Goal: Task Accomplishment & Management: Manage account settings

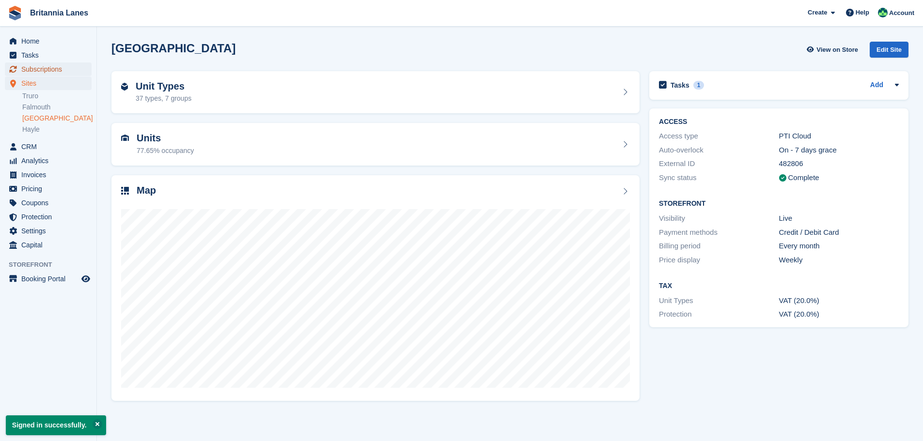
click at [35, 71] on span "Subscriptions" at bounding box center [50, 69] width 58 height 14
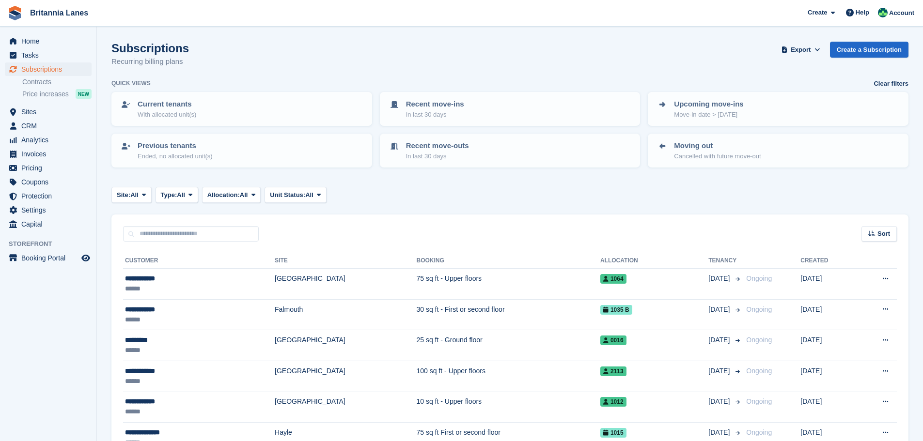
click at [197, 235] on input "text" at bounding box center [191, 234] width 136 height 16
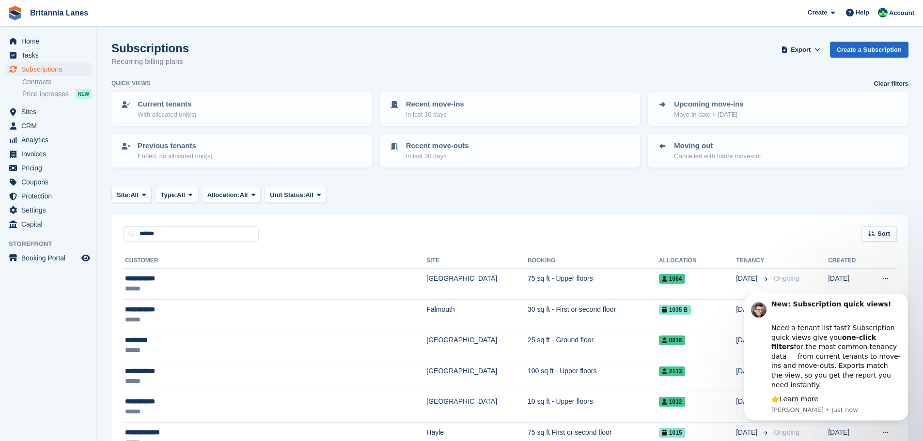
type input "******"
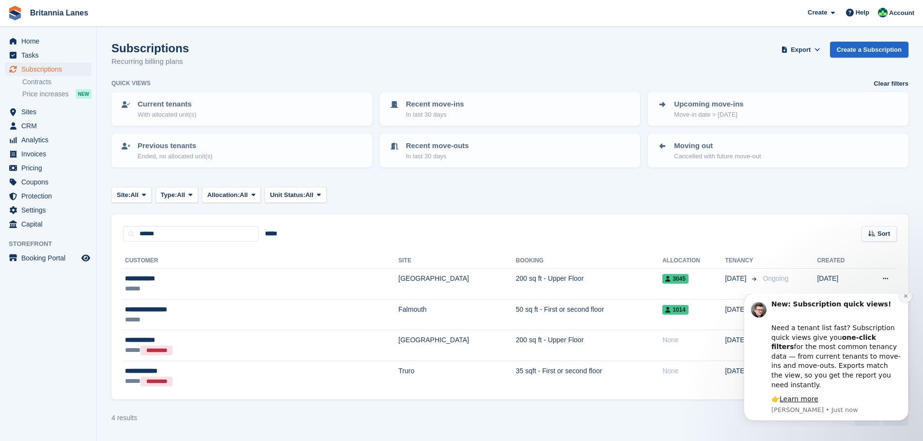
click at [904, 299] on icon "Dismiss notification" at bounding box center [905, 295] width 5 height 5
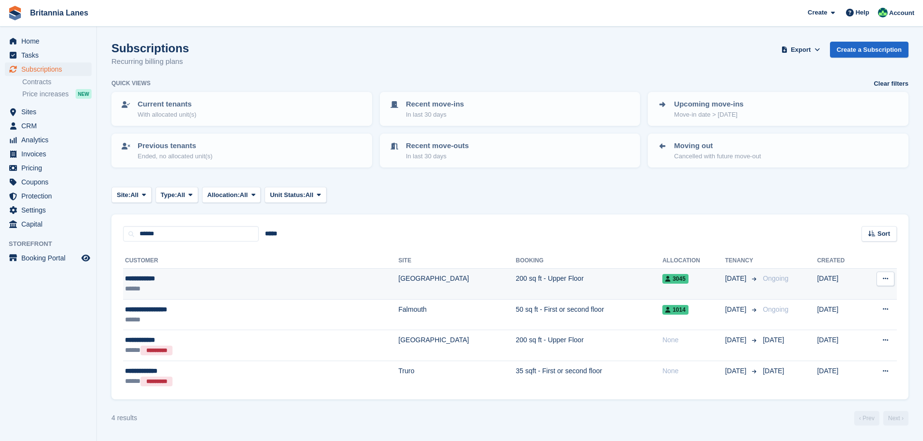
click at [516, 277] on td "200 sq ft - Upper Floor" at bounding box center [589, 284] width 147 height 31
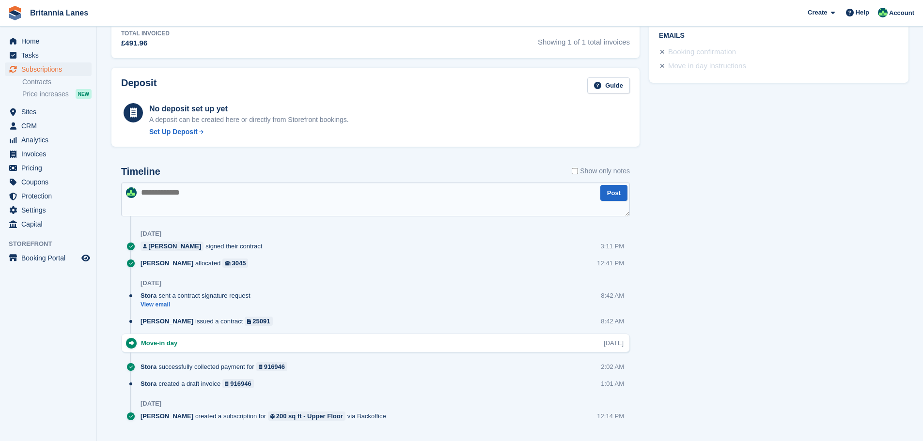
scroll to position [429, 0]
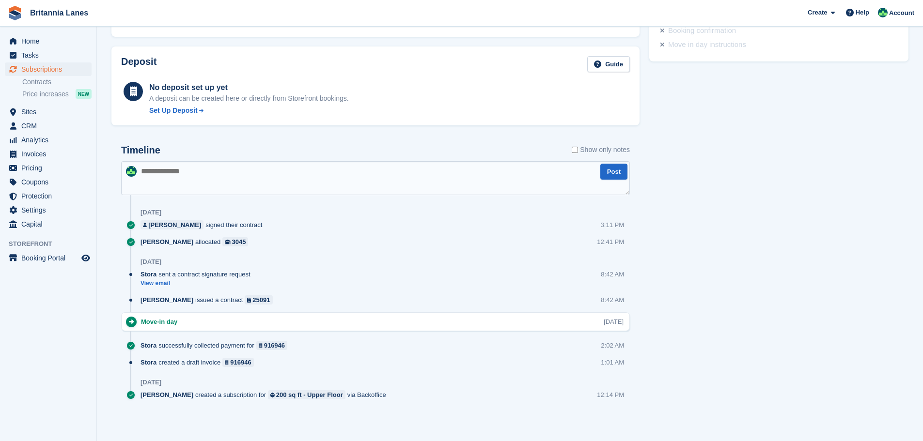
drag, startPoint x: 591, startPoint y: 238, endPoint x: 654, endPoint y: 226, distance: 64.5
click at [625, 233] on div "Timeline Show only notes Post 26 Sep JANET GORDON signed their contract 3:11 PM…" at bounding box center [375, 276] width 509 height 263
drag, startPoint x: 751, startPoint y: 123, endPoint x: 744, endPoint y: 121, distance: 6.7
click at [747, 121] on div "Tasks 0 Add No tasks related to Subscription #107789 Booking Customer JANET GOR…" at bounding box center [778, 35] width 269 height 795
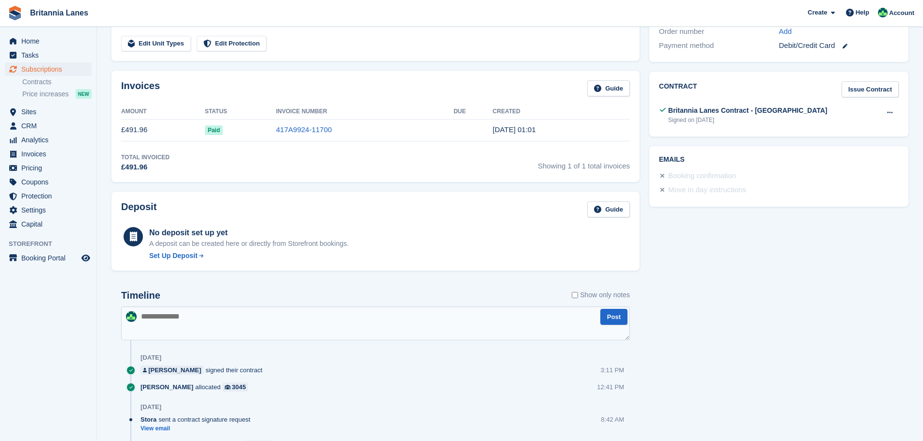
scroll to position [0, 0]
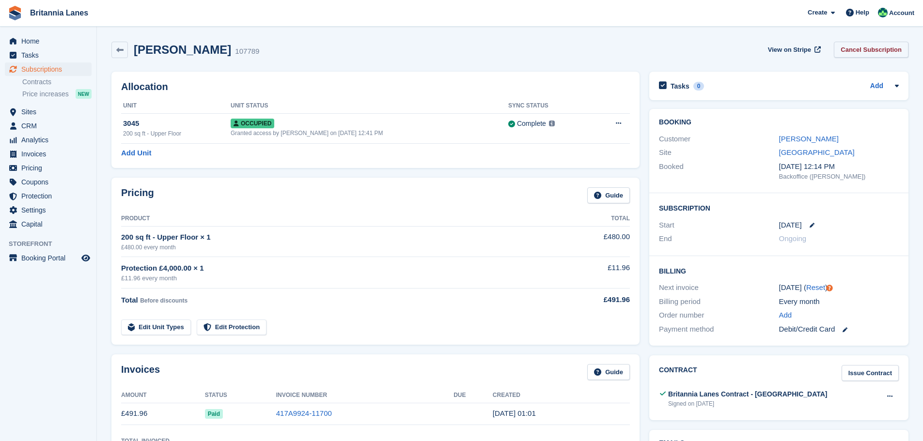
click at [871, 51] on link "Cancel Subscription" at bounding box center [870, 50] width 75 height 16
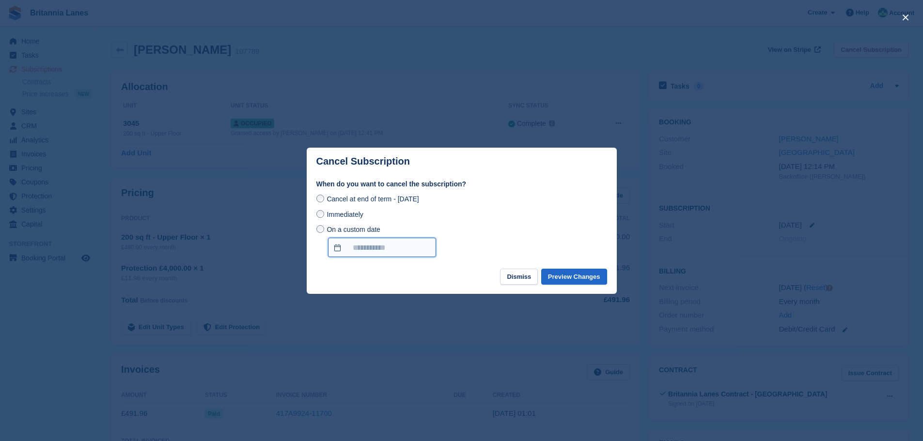
click at [371, 253] on body "Britannia Lanes Create Subscription Invoice Contact Deal Discount Page Help Cha…" at bounding box center [461, 435] width 923 height 870
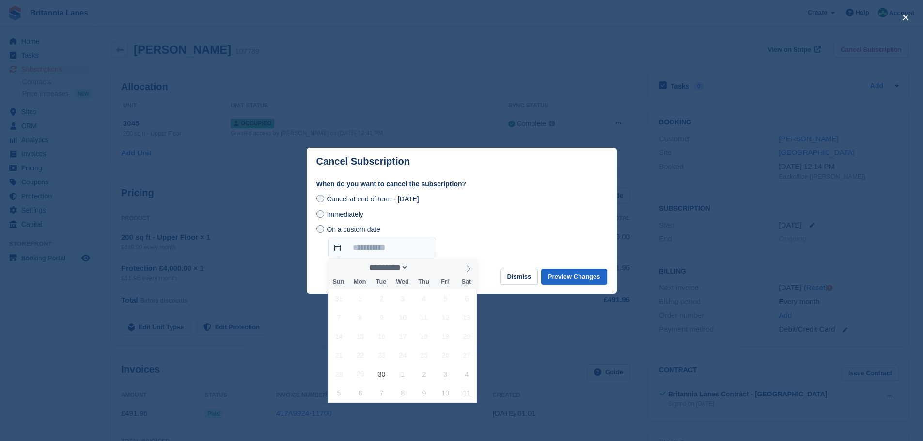
click at [491, 200] on div "Cancel at end of term - Saturday, 25th October, 2025" at bounding box center [461, 199] width 291 height 12
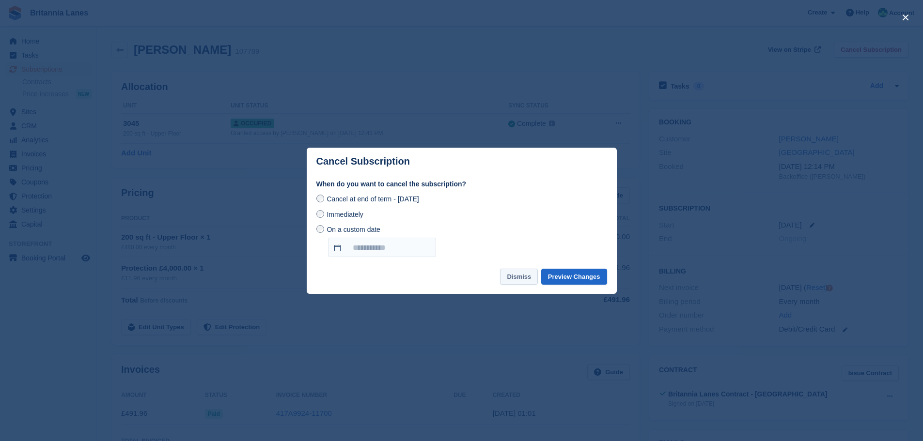
click at [515, 280] on button "Dismiss" at bounding box center [519, 277] width 38 height 16
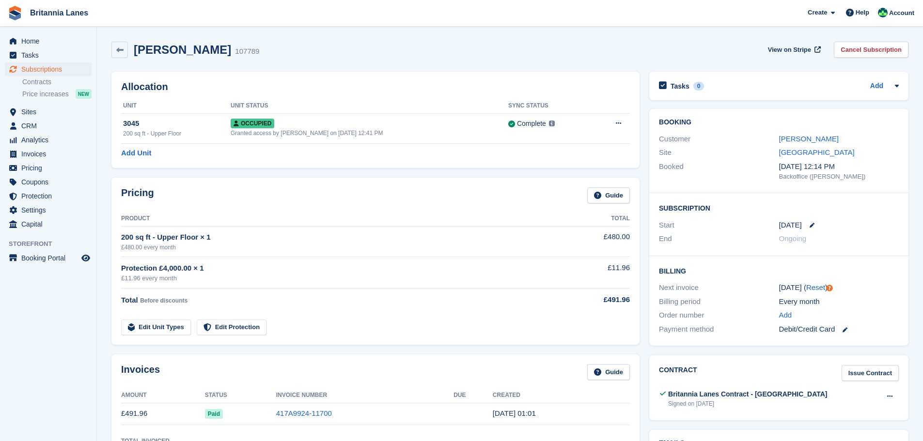
click at [676, 58] on div "JANET GORDON 107789 View on Stripe Cancel Subscription" at bounding box center [510, 52] width 806 height 30
click at [794, 138] on link "[PERSON_NAME]" at bounding box center [809, 139] width 60 height 8
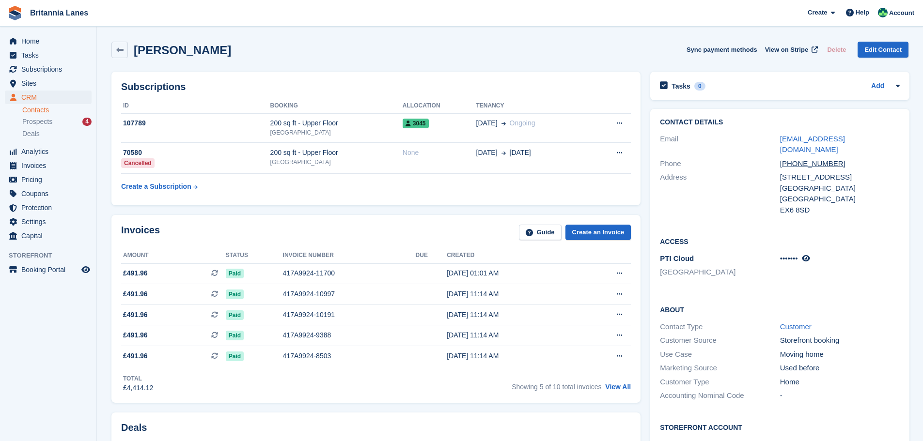
click at [657, 46] on div "JANET GORDON Sync payment methods View on Stripe Delete Edit Contact" at bounding box center [509, 50] width 797 height 16
click at [210, 129] on td "107789" at bounding box center [195, 128] width 149 height 30
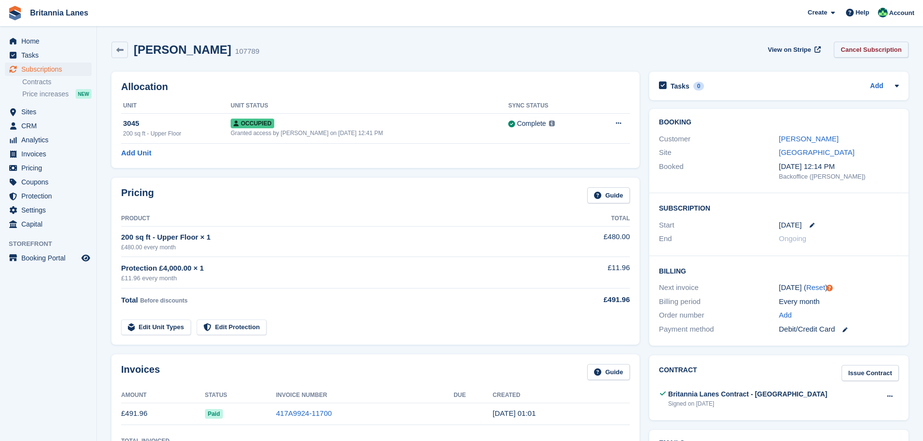
click at [884, 52] on link "Cancel Subscription" at bounding box center [870, 50] width 75 height 16
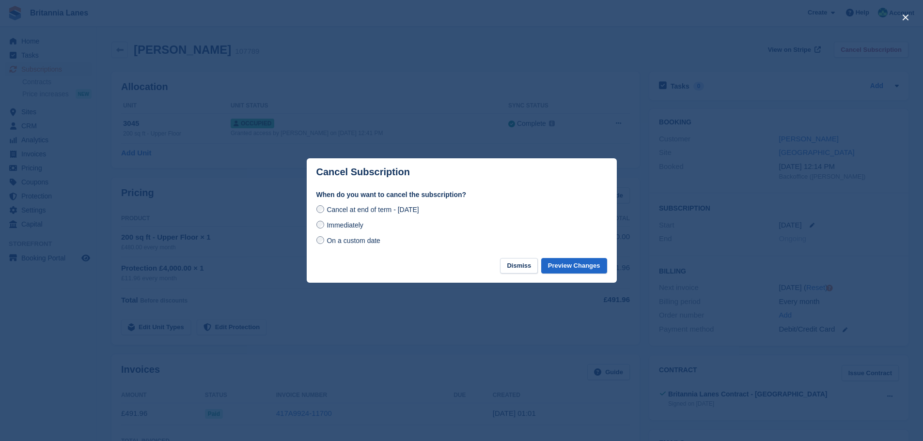
click at [328, 243] on span "On a custom date" at bounding box center [353, 241] width 54 height 8
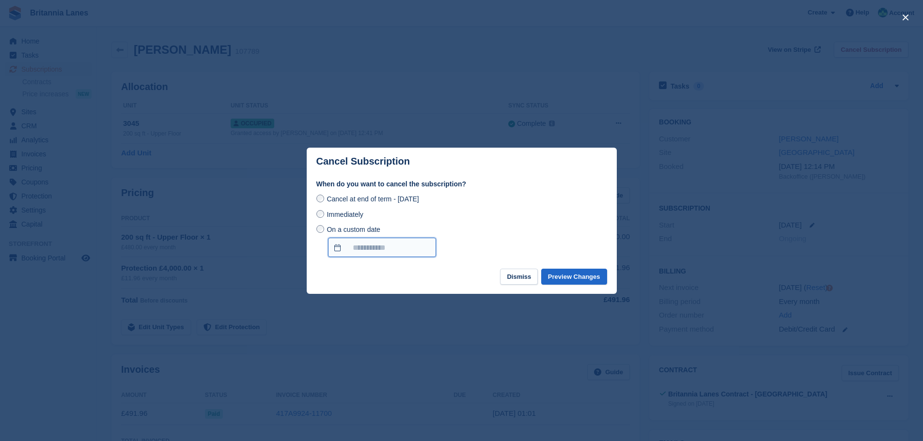
click at [345, 249] on input "On a custom date" at bounding box center [382, 247] width 108 height 19
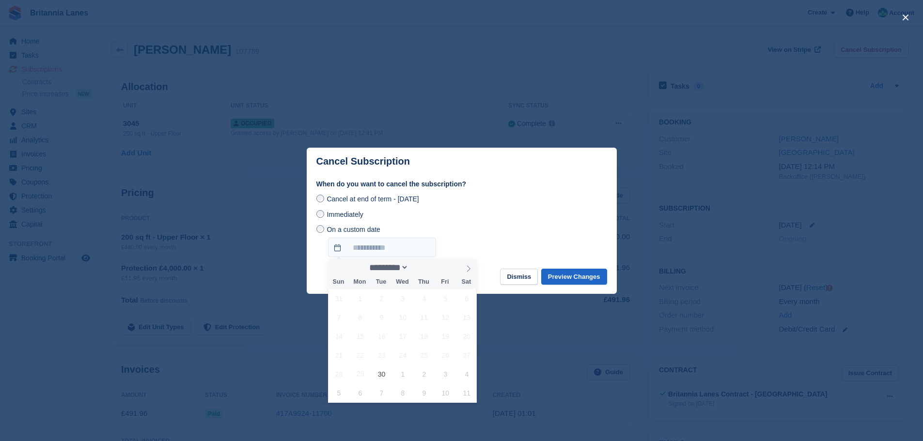
drag, startPoint x: 547, startPoint y: 206, endPoint x: 522, endPoint y: 247, distance: 48.0
click at [547, 206] on div "Cancel at end of term - Saturday, 25th October, 2025 Immediately On a custom da…" at bounding box center [461, 225] width 291 height 64
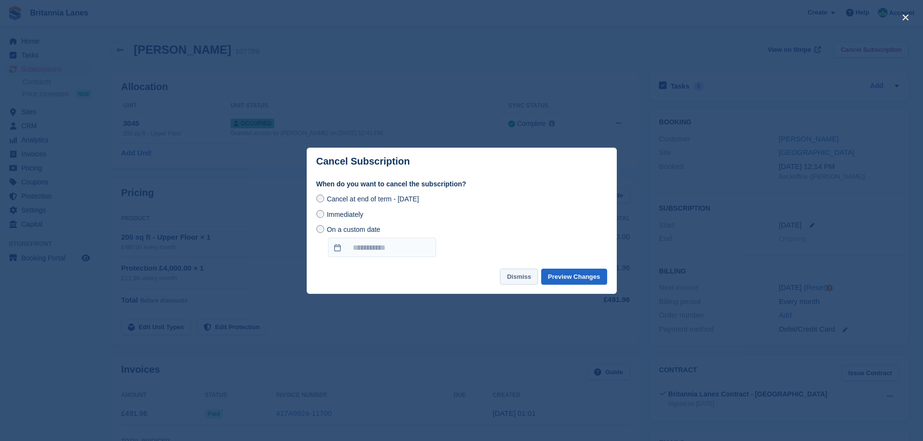
click at [519, 284] on button "Dismiss" at bounding box center [519, 277] width 38 height 16
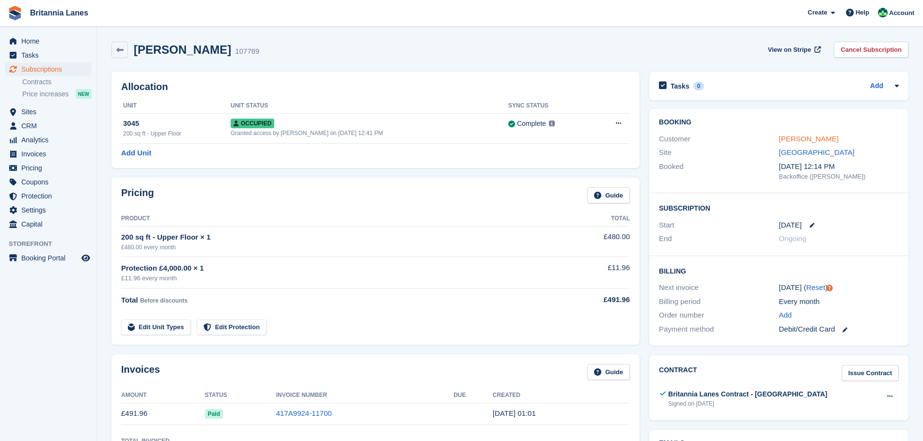
click at [819, 137] on link "[PERSON_NAME]" at bounding box center [809, 139] width 60 height 8
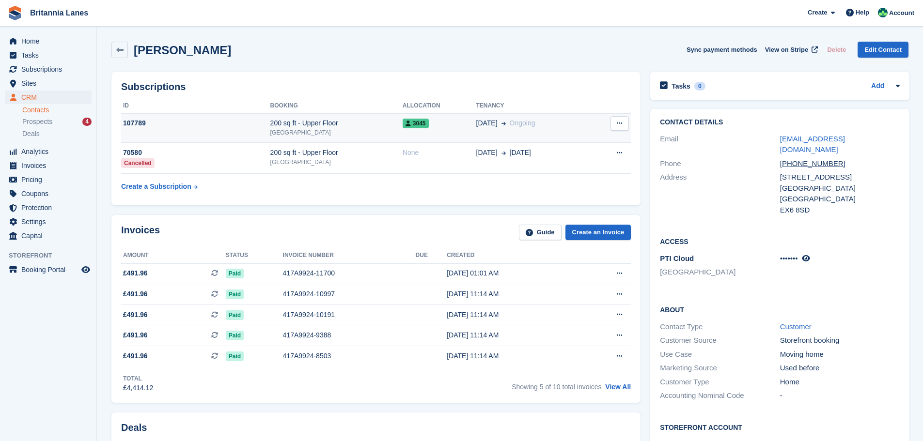
click at [624, 127] on button at bounding box center [619, 123] width 18 height 15
click at [579, 146] on p "Cancel subscription" at bounding box center [582, 142] width 84 height 13
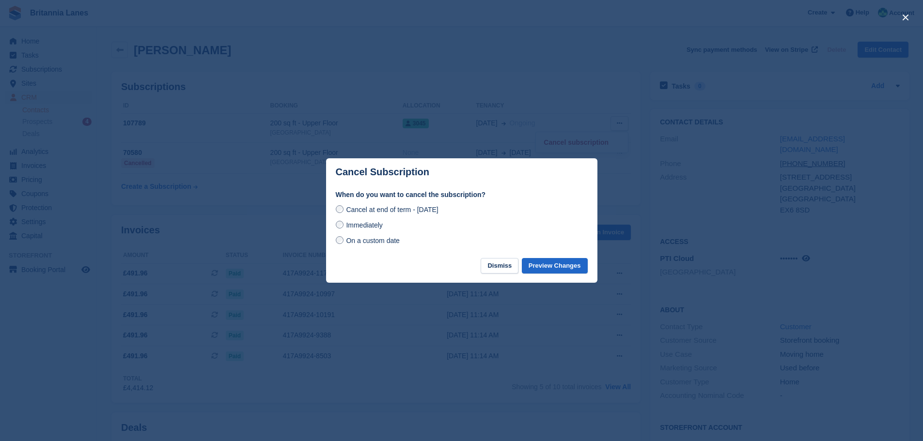
click at [377, 245] on span "On a custom date" at bounding box center [373, 241] width 54 height 8
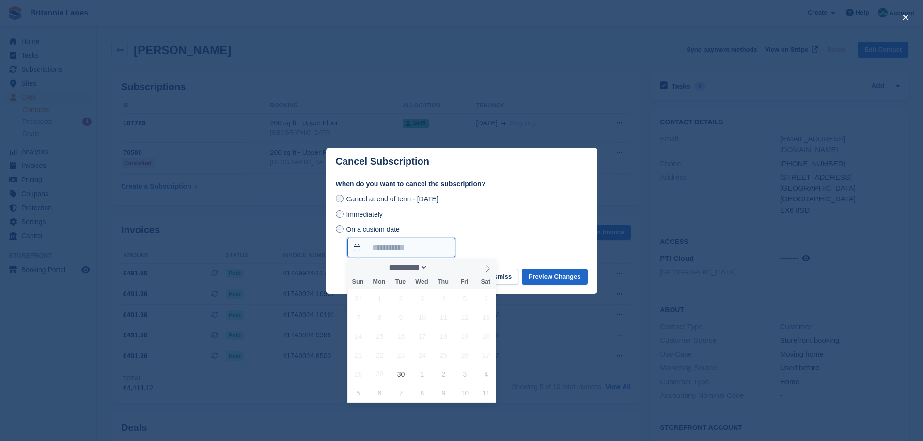
click at [419, 251] on input "On a custom date" at bounding box center [401, 247] width 108 height 19
click at [532, 232] on div "On a custom date" at bounding box center [462, 240] width 252 height 33
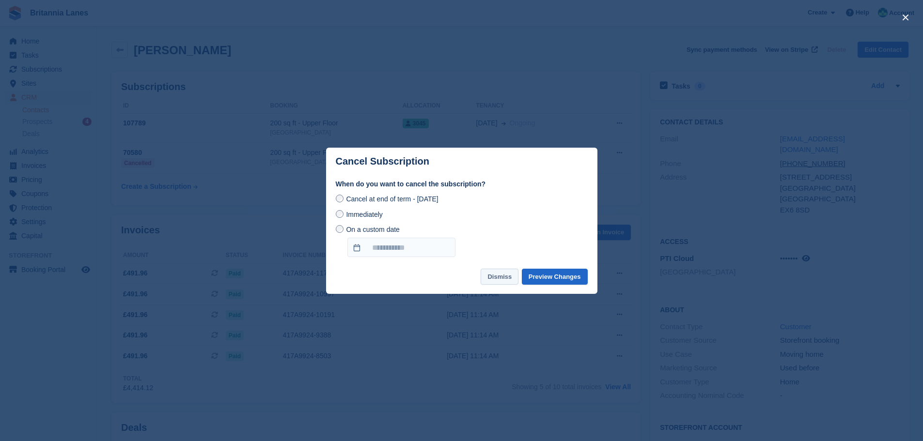
click at [504, 277] on button "Dismiss" at bounding box center [499, 277] width 38 height 16
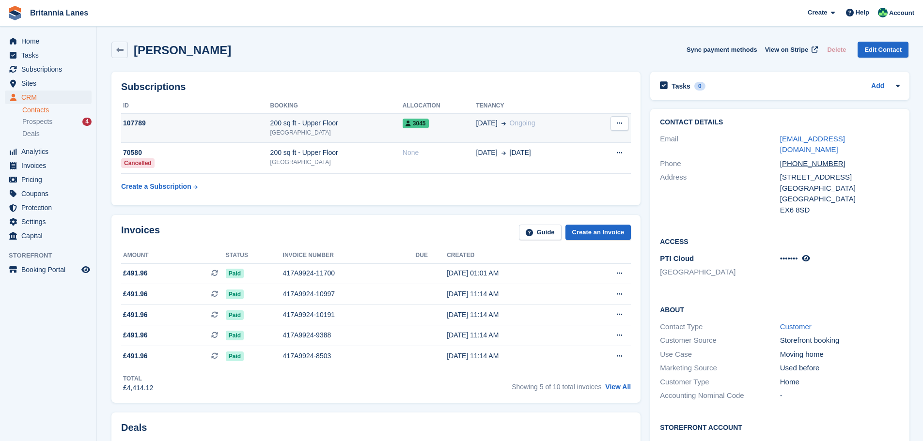
click at [528, 132] on td "25 Sep Ongoing" at bounding box center [533, 128] width 115 height 30
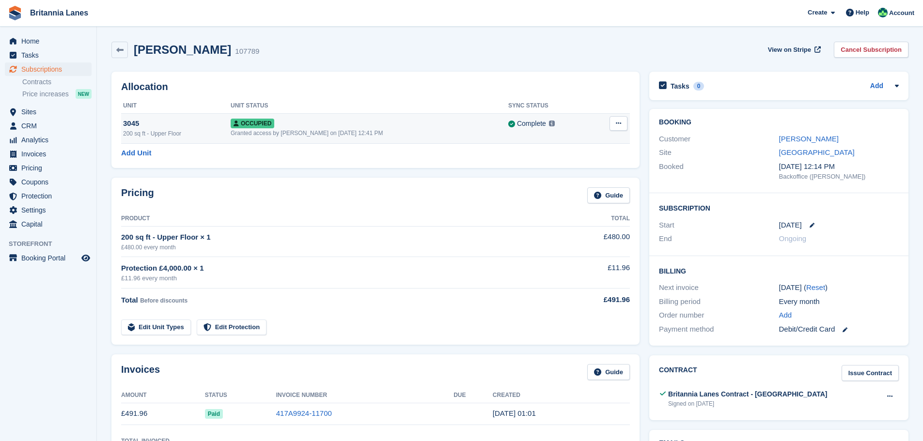
click at [622, 123] on button at bounding box center [618, 123] width 18 height 15
click at [552, 161] on p "Deallocate" at bounding box center [581, 163] width 84 height 13
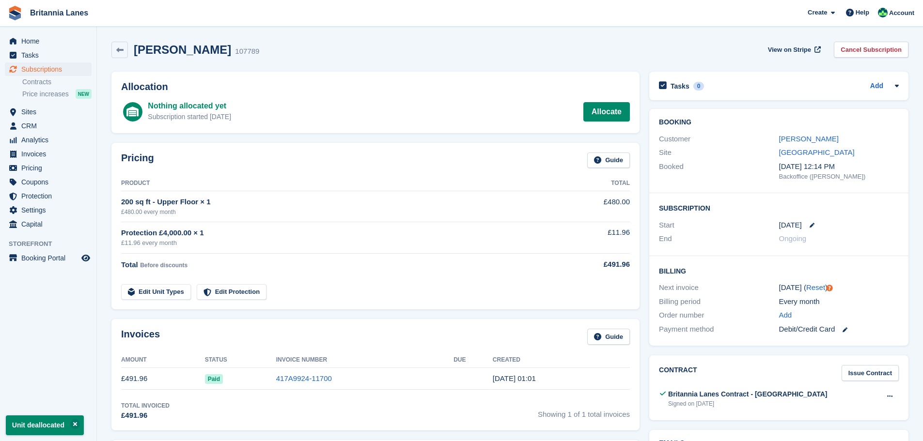
click at [880, 39] on div "JANET GORDON 107789 View on Stripe Cancel Subscription" at bounding box center [510, 52] width 806 height 30
click at [880, 46] on link "Cancel Subscription" at bounding box center [870, 50] width 75 height 16
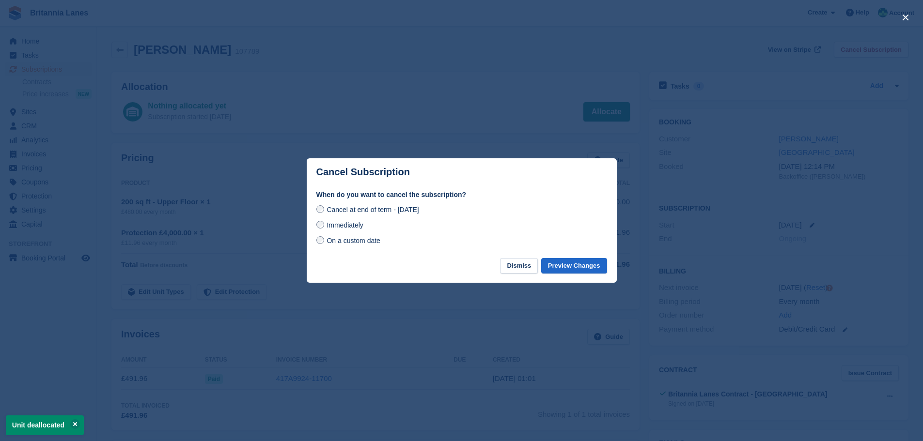
click at [363, 243] on span "On a custom date" at bounding box center [353, 241] width 54 height 8
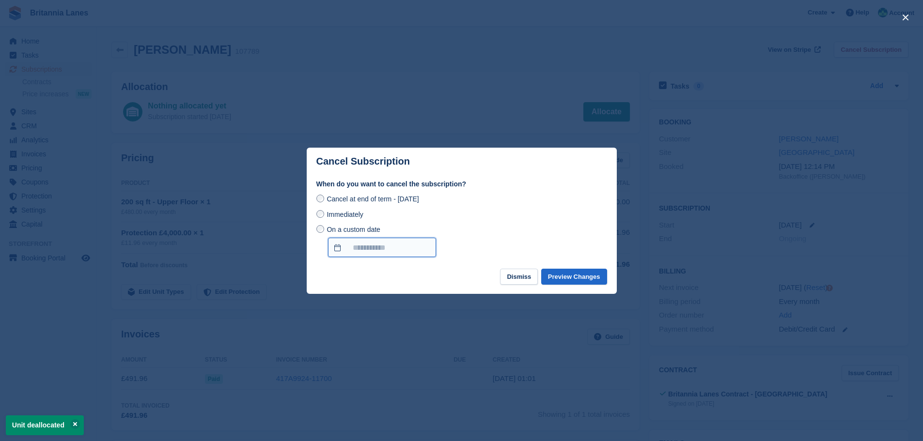
click at [388, 244] on input "On a custom date" at bounding box center [382, 247] width 108 height 19
click at [512, 215] on div "Immediately" at bounding box center [461, 215] width 291 height 12
click at [521, 282] on button "Dismiss" at bounding box center [519, 277] width 38 height 16
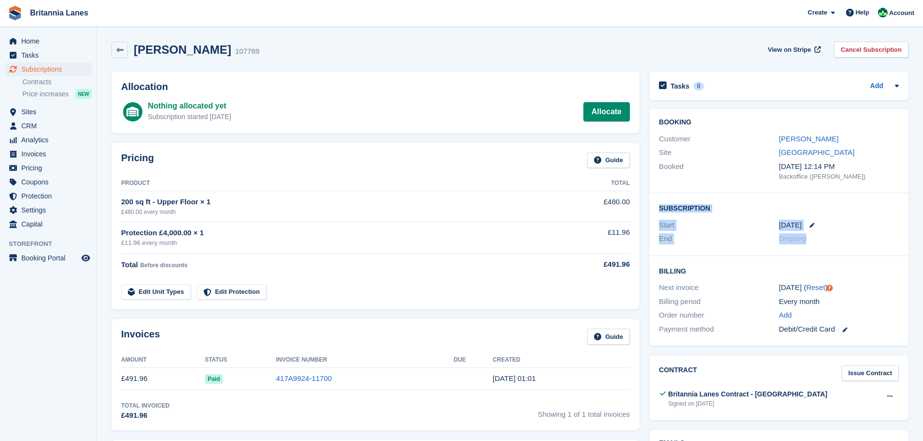
drag, startPoint x: 811, startPoint y: 235, endPoint x: 646, endPoint y: 209, distance: 166.6
click at [646, 209] on div "Booking Customer JANET GORDON Site Exeter Booked 12 Sep, 12:14 PM Backoffice (R…" at bounding box center [778, 227] width 269 height 247
click at [851, 222] on div "[DATE]" at bounding box center [839, 225] width 120 height 11
click at [875, 52] on link "Cancel Subscription" at bounding box center [870, 50] width 75 height 16
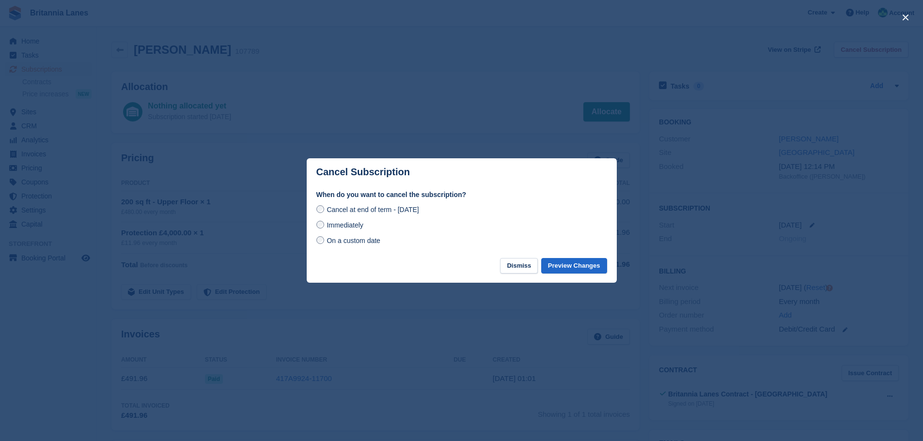
click at [357, 224] on span "Immediately" at bounding box center [344, 225] width 36 height 8
drag, startPoint x: 353, startPoint y: 248, endPoint x: 373, endPoint y: 241, distance: 21.1
click at [353, 248] on div "When do you want to cancel the subscription? Cancel at end of term - Saturday, …" at bounding box center [462, 224] width 310 height 68
click at [371, 240] on span "On a custom date" at bounding box center [353, 241] width 54 height 8
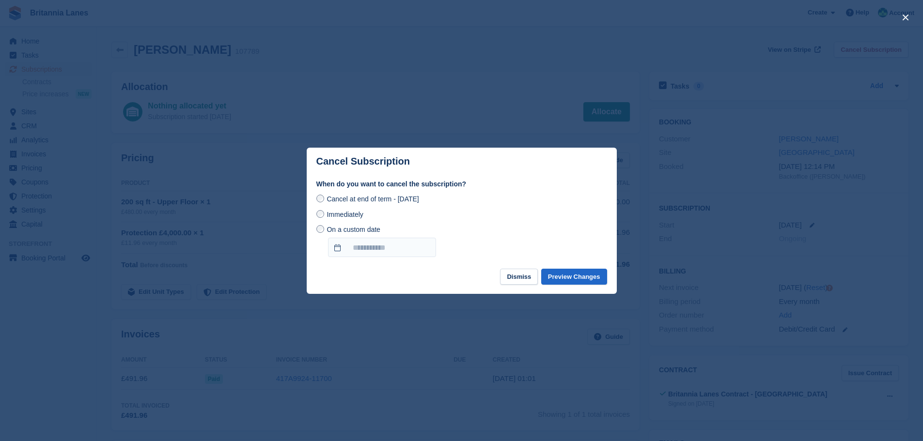
click at [359, 218] on span "Immediately" at bounding box center [344, 215] width 36 height 8
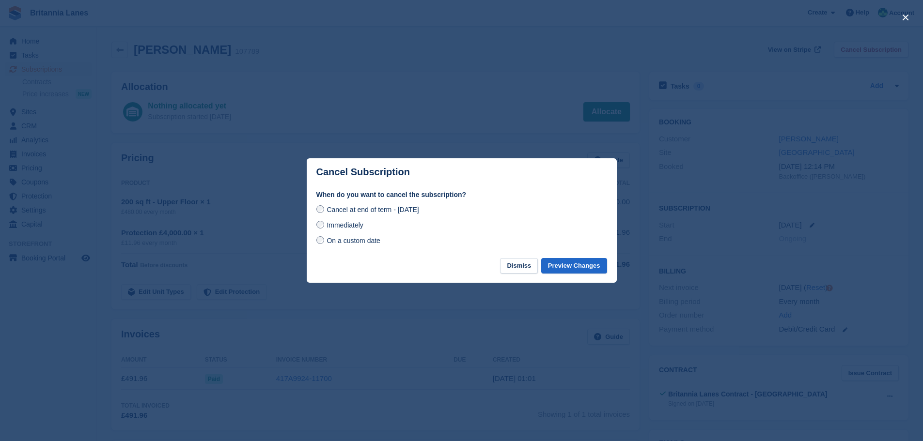
click at [355, 240] on span "On a custom date" at bounding box center [353, 241] width 54 height 8
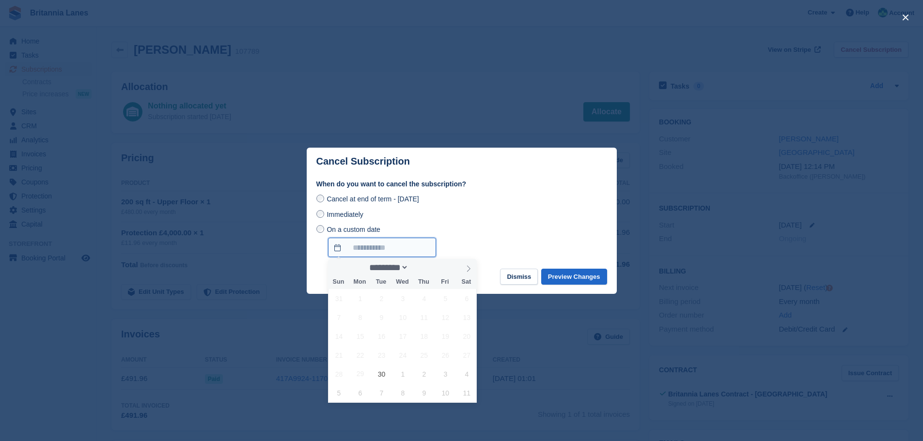
click at [355, 249] on input "On a custom date" at bounding box center [382, 247] width 108 height 19
click at [495, 226] on div "On a custom date" at bounding box center [461, 240] width 291 height 33
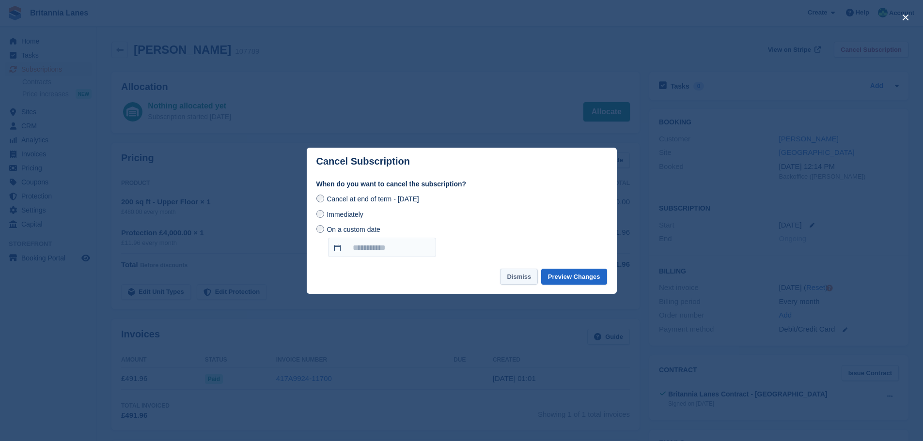
click at [522, 282] on button "Dismiss" at bounding box center [519, 277] width 38 height 16
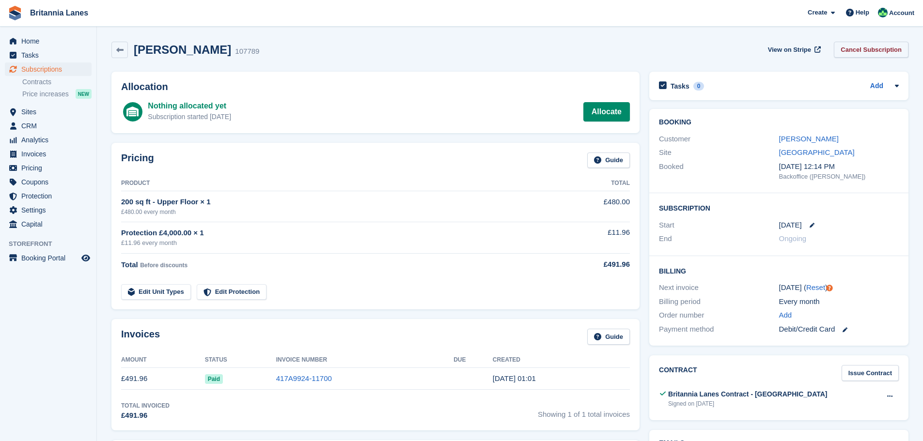
click at [885, 50] on link "Cancel Subscription" at bounding box center [870, 50] width 75 height 16
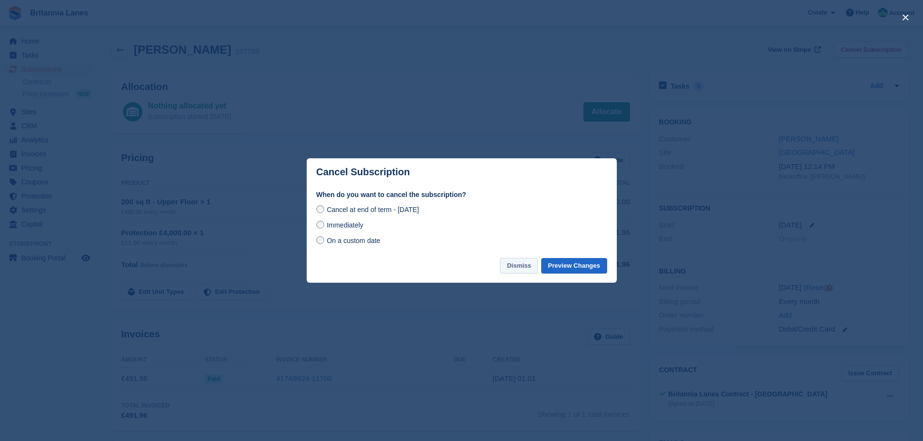
click at [517, 264] on button "Dismiss" at bounding box center [519, 266] width 38 height 16
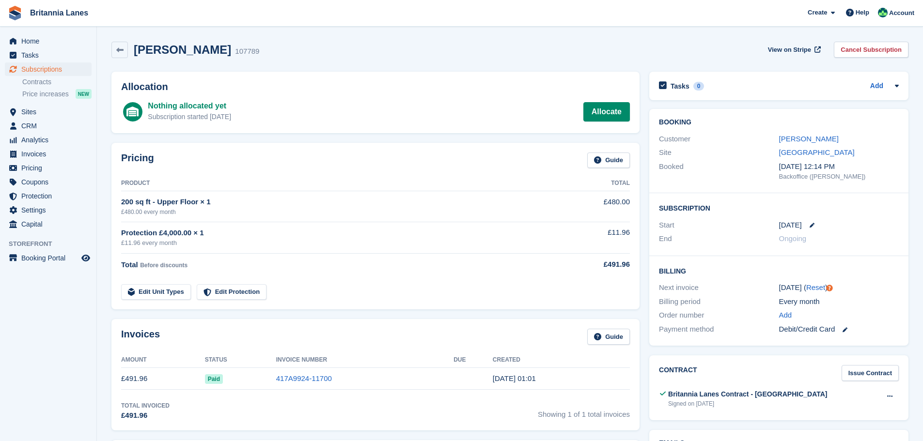
click at [862, 48] on link "Cancel Subscription" at bounding box center [870, 50] width 75 height 16
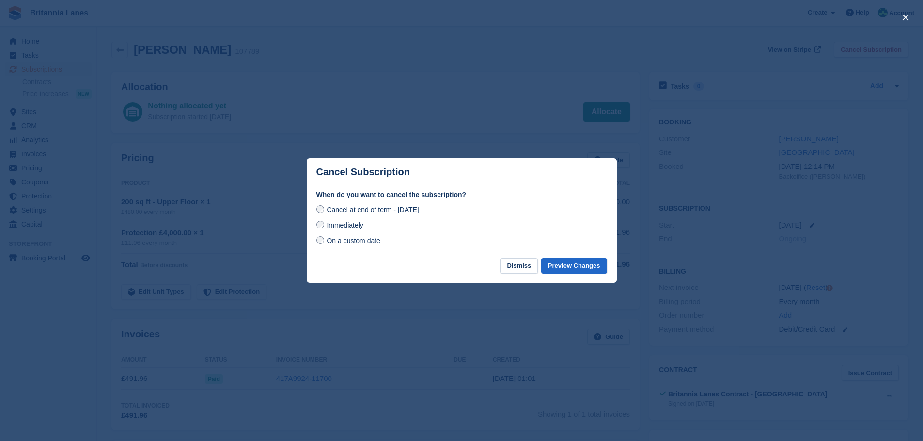
click at [368, 226] on div "Immediately" at bounding box center [461, 225] width 291 height 12
click at [351, 225] on span "Immediately" at bounding box center [344, 225] width 36 height 8
click at [514, 272] on button "Dismiss" at bounding box center [519, 266] width 38 height 16
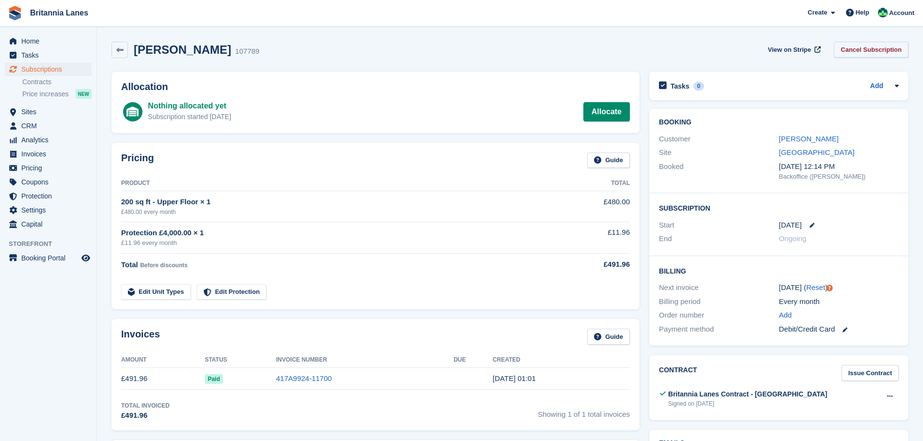
click at [876, 51] on link "Cancel Subscription" at bounding box center [870, 50] width 75 height 16
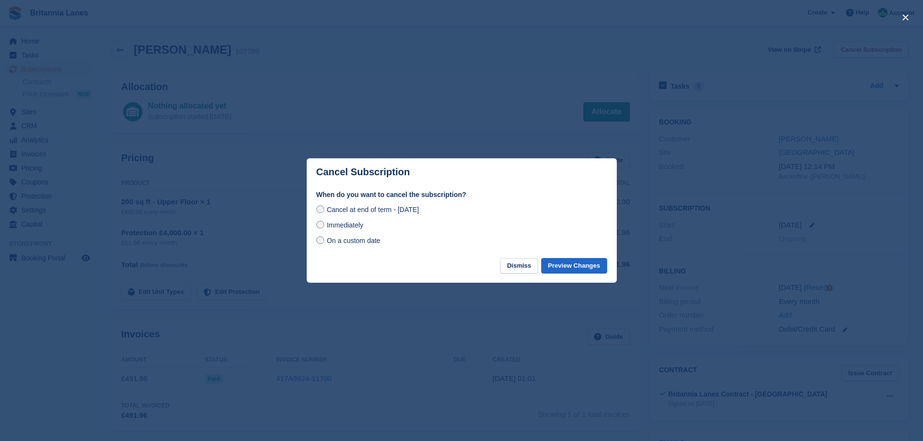
click at [371, 228] on div "Immediately" at bounding box center [461, 225] width 291 height 12
click at [350, 242] on span "On a custom date" at bounding box center [353, 241] width 54 height 8
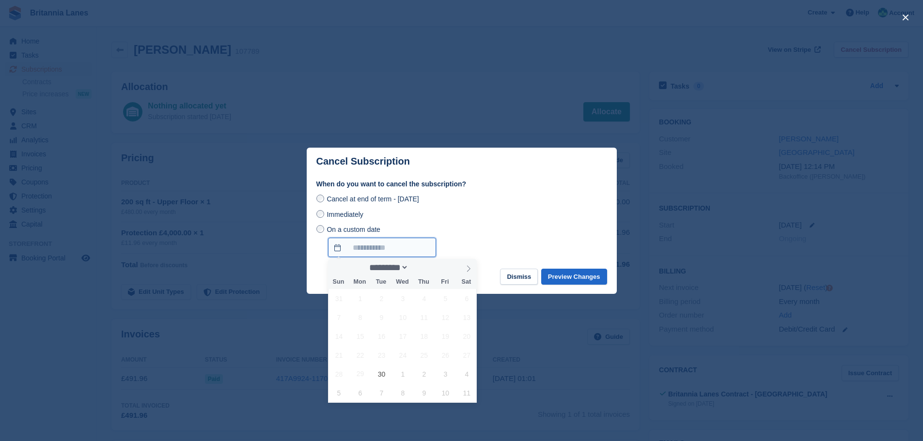
click at [347, 251] on input "On a custom date" at bounding box center [382, 247] width 108 height 19
click at [432, 244] on input "On a custom date" at bounding box center [382, 247] width 108 height 19
drag, startPoint x: 396, startPoint y: 226, endPoint x: 385, endPoint y: 228, distance: 10.8
click at [394, 226] on label "On a custom date" at bounding box center [376, 240] width 120 height 33
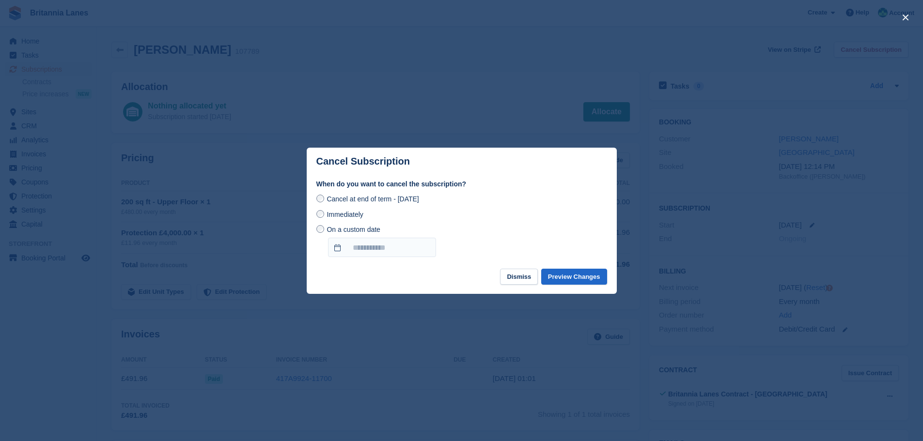
click at [361, 216] on span "Immediately" at bounding box center [344, 215] width 36 height 8
click at [360, 216] on span "Immediately" at bounding box center [344, 215] width 36 height 8
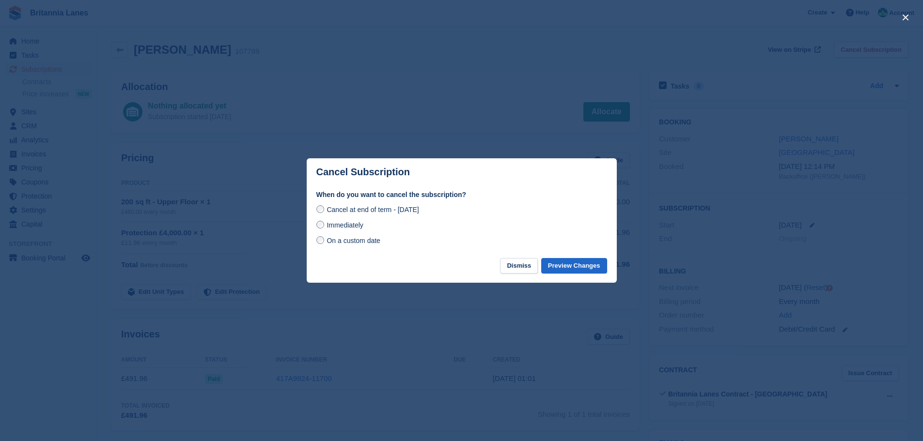
click at [370, 227] on div "Immediately" at bounding box center [461, 225] width 291 height 12
click at [581, 266] on button "Preview Changes" at bounding box center [574, 266] width 66 height 16
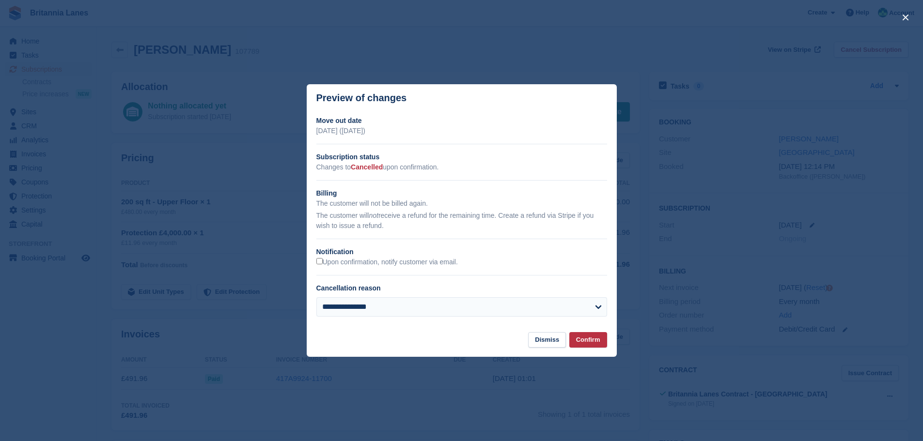
click at [346, 131] on p "29 Sep (Today)" at bounding box center [461, 131] width 291 height 10
click at [432, 308] on select "**********" at bounding box center [461, 306] width 291 height 19
click at [483, 336] on footer "Dismiss Confirm" at bounding box center [462, 344] width 310 height 25
click at [393, 314] on select "**********" at bounding box center [461, 306] width 291 height 19
select select "**********"
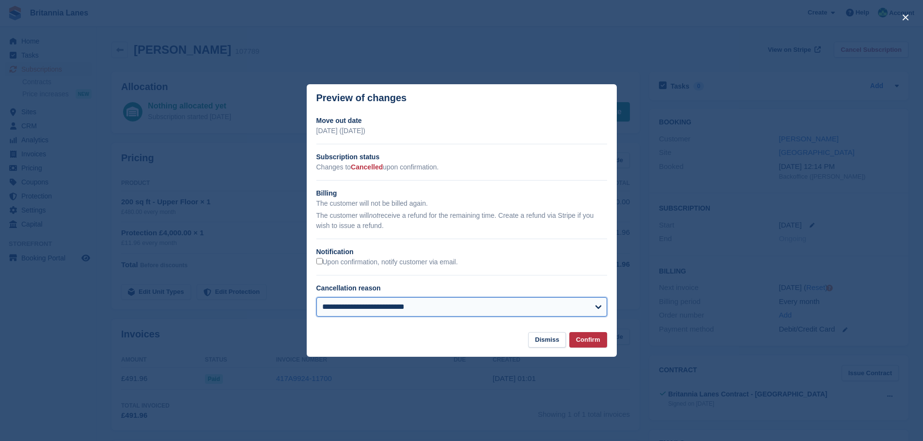
click at [316, 298] on select "**********" at bounding box center [461, 306] width 291 height 19
click at [592, 340] on button "Confirm" at bounding box center [588, 340] width 38 height 16
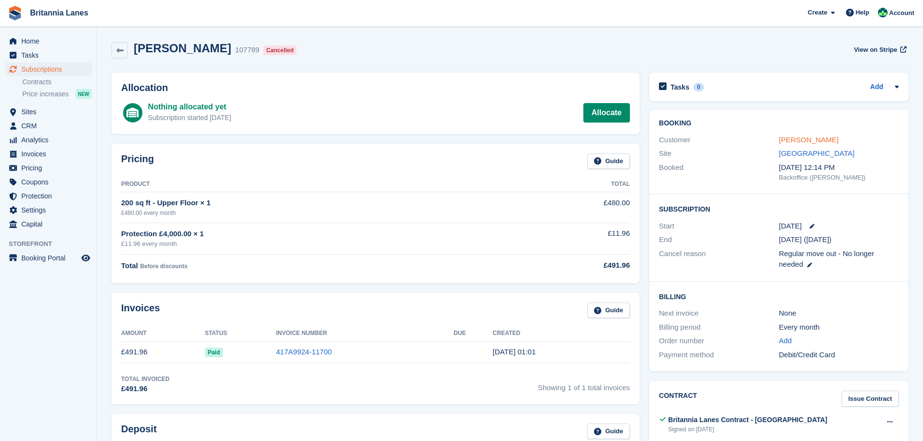
click at [801, 135] on div "[PERSON_NAME]" at bounding box center [839, 140] width 120 height 11
click at [804, 139] on link "[PERSON_NAME]" at bounding box center [809, 140] width 60 height 8
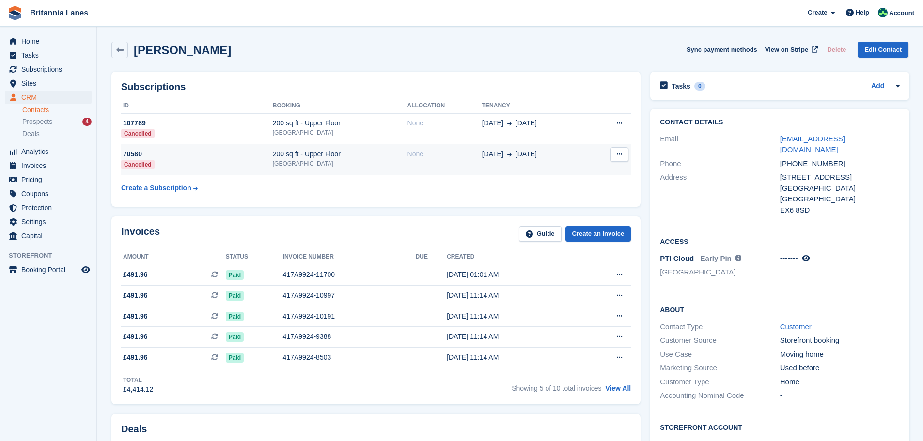
click at [169, 167] on td "70580 Cancelled" at bounding box center [197, 159] width 152 height 31
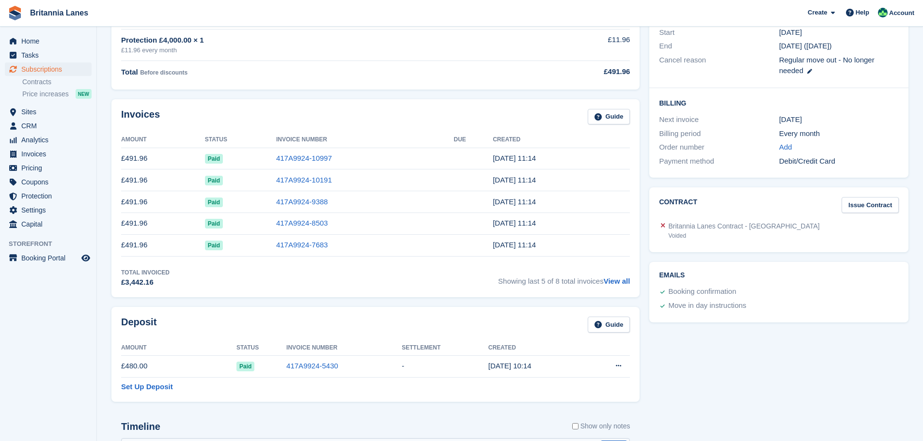
scroll to position [436, 0]
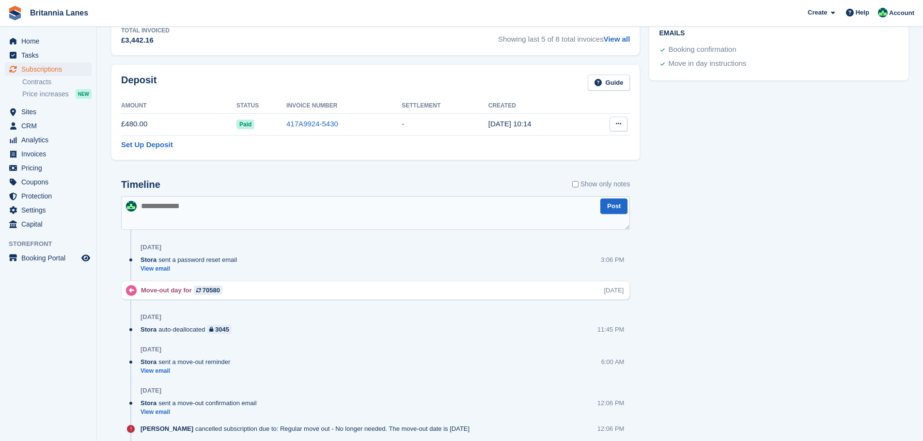
click at [619, 124] on icon at bounding box center [618, 124] width 5 height 6
click at [605, 142] on p "Settle deposit" at bounding box center [581, 143] width 84 height 13
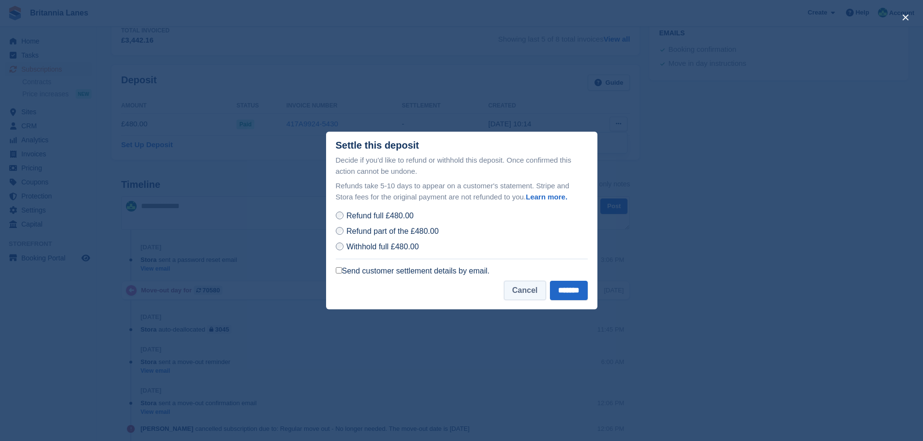
click at [520, 285] on button "Cancel" at bounding box center [525, 290] width 42 height 19
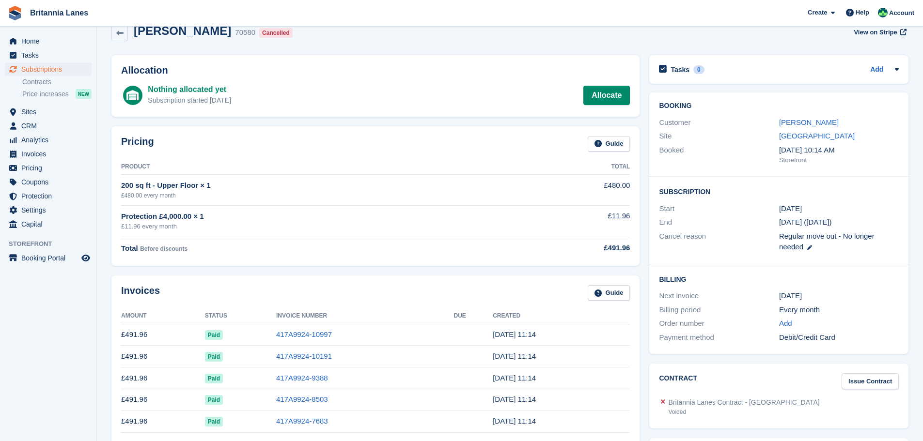
scroll to position [0, 0]
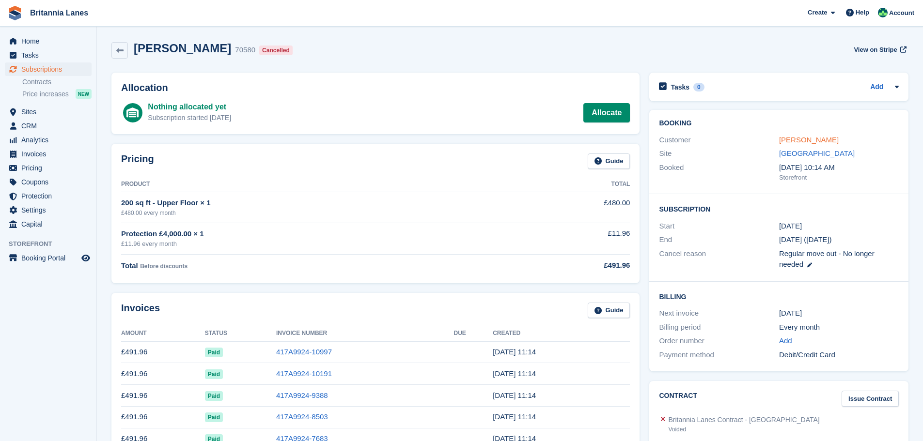
click at [825, 136] on link "[PERSON_NAME]" at bounding box center [809, 140] width 60 height 8
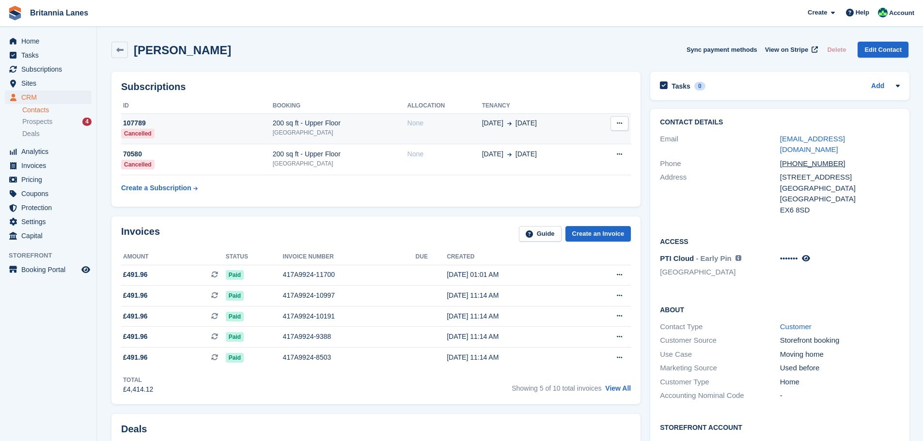
click at [352, 128] on div "[GEOGRAPHIC_DATA]" at bounding box center [340, 132] width 135 height 9
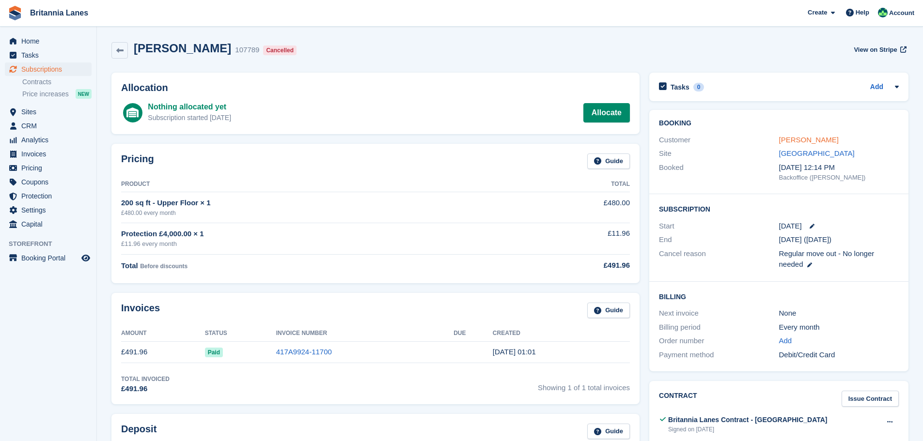
click at [805, 138] on link "[PERSON_NAME]" at bounding box center [809, 140] width 60 height 8
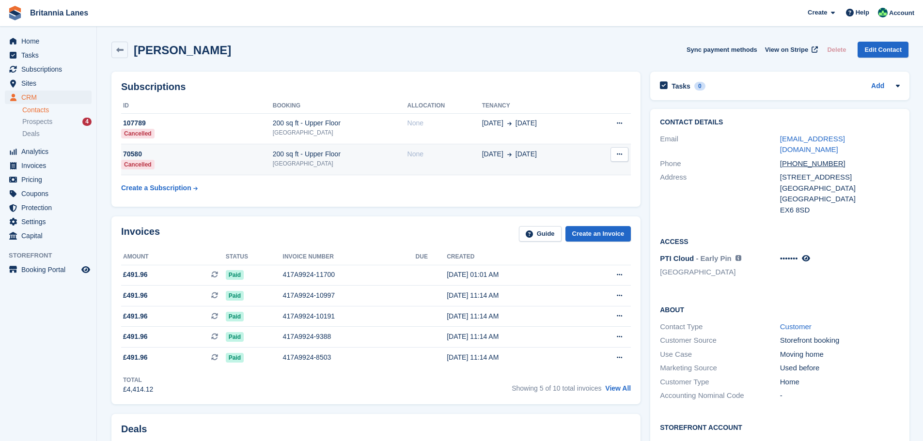
click at [322, 162] on div "[GEOGRAPHIC_DATA]" at bounding box center [340, 163] width 135 height 9
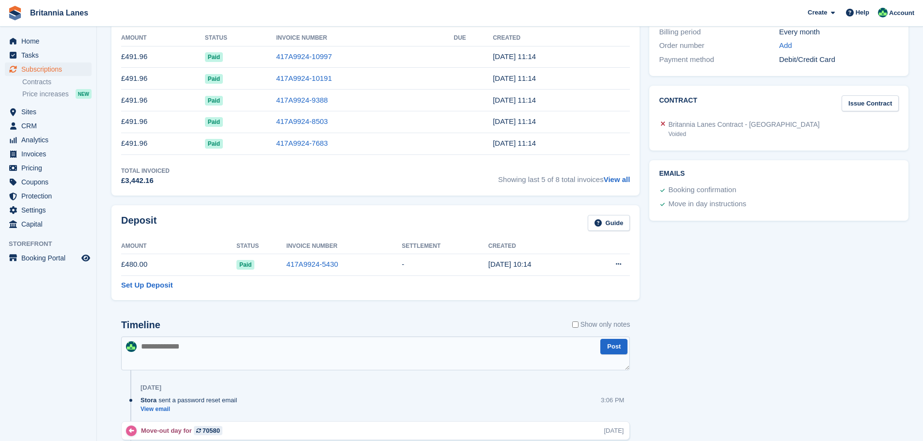
scroll to position [436, 0]
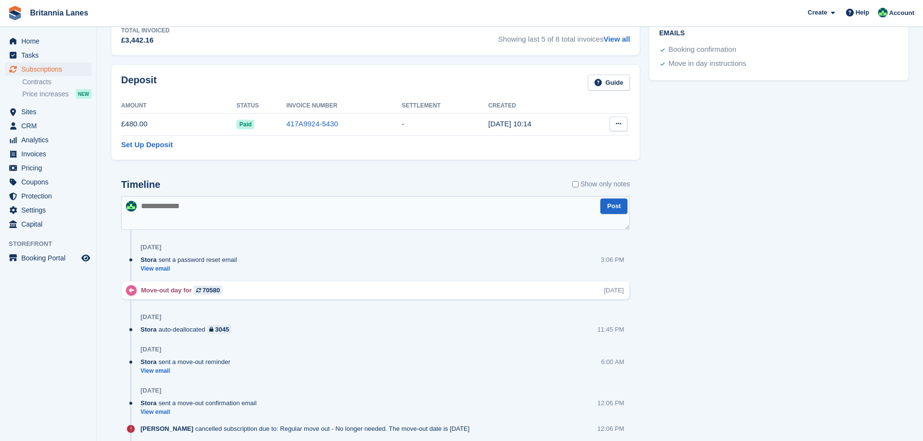
click at [620, 124] on button at bounding box center [618, 124] width 18 height 15
click at [611, 142] on p "Settle deposit" at bounding box center [581, 143] width 84 height 13
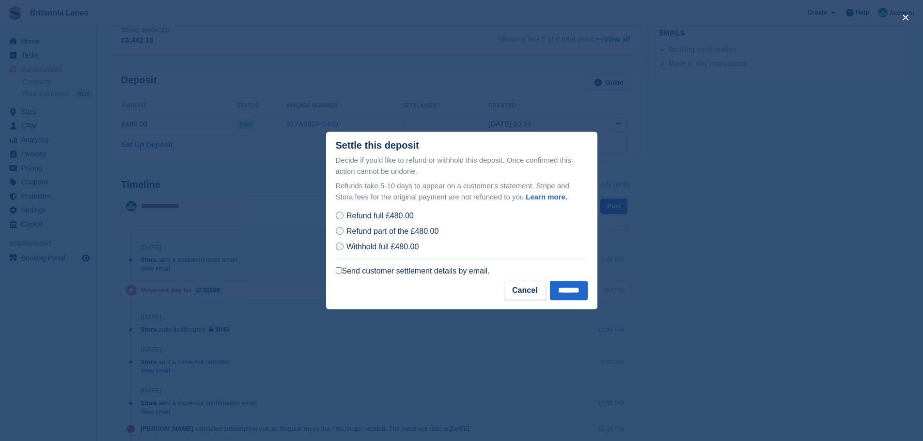
click at [392, 272] on label "Send customer settlement details by email." at bounding box center [413, 271] width 154 height 10
click at [560, 288] on input "*******" at bounding box center [569, 290] width 38 height 19
